Goal: Task Accomplishment & Management: Use online tool/utility

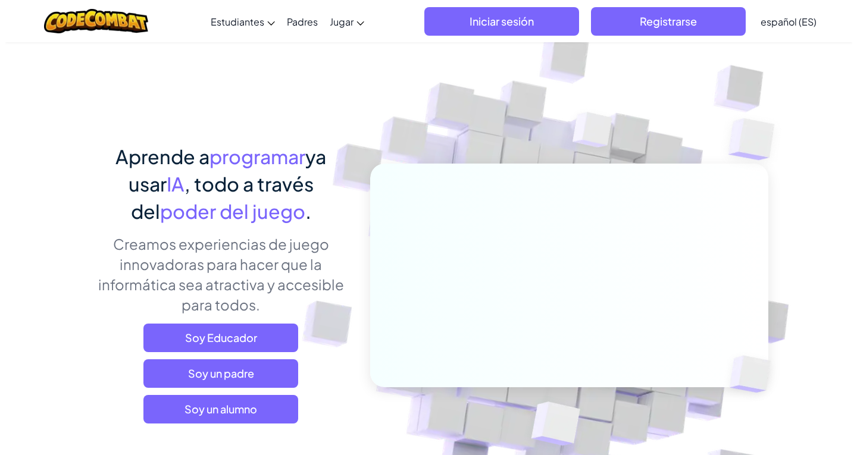
scroll to position [60, 0]
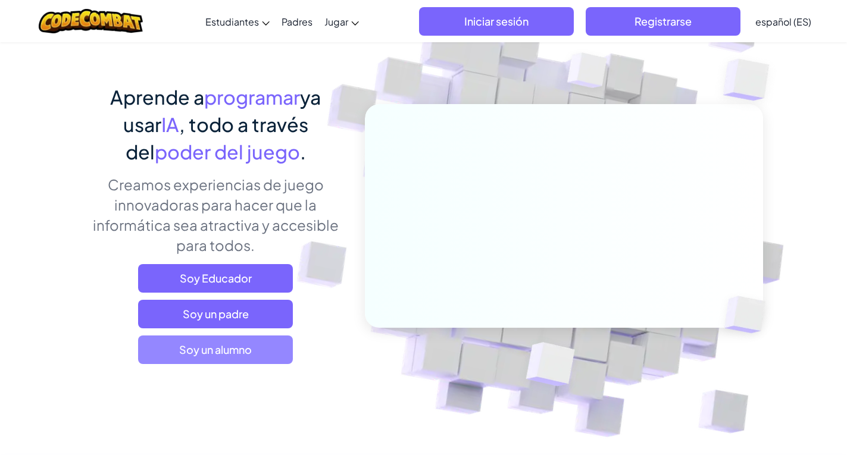
click at [271, 351] on span "Soy un alumno" at bounding box center [215, 350] width 155 height 29
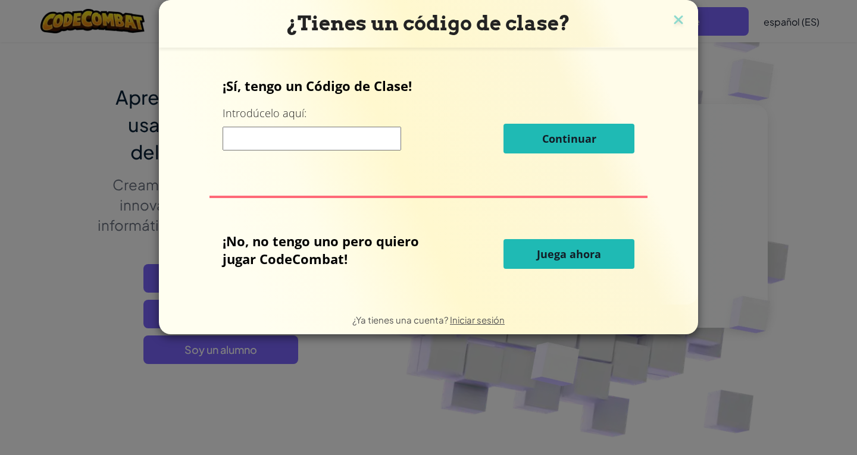
click at [540, 249] on font "Juega ahora" at bounding box center [569, 254] width 64 height 14
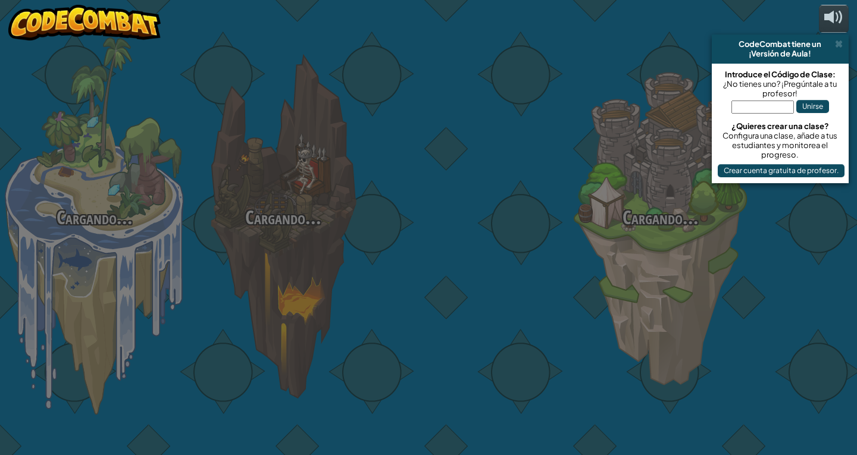
select select "es-ES"
